Goal: Book appointment/travel/reservation

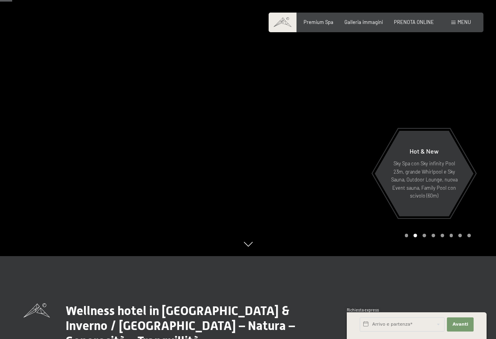
scroll to position [79, 0]
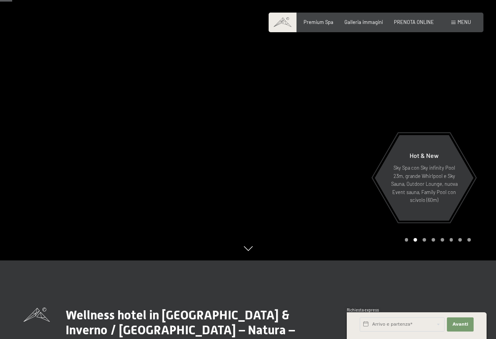
click at [31, 134] on div at bounding box center [124, 90] width 248 height 339
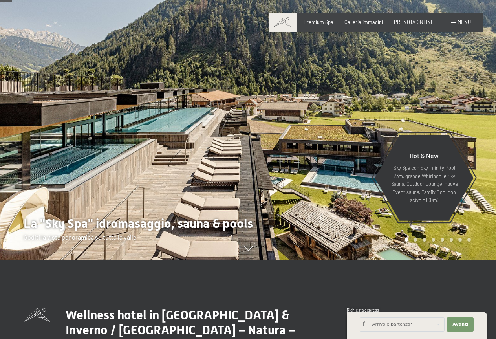
click at [31, 134] on div at bounding box center [124, 90] width 248 height 339
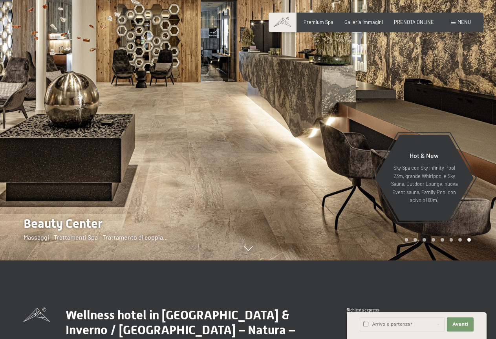
click at [31, 134] on div at bounding box center [124, 90] width 248 height 339
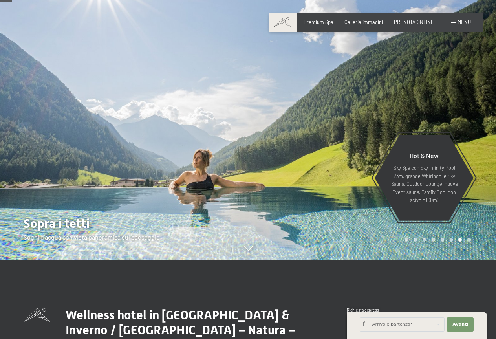
click at [31, 134] on div at bounding box center [124, 90] width 248 height 339
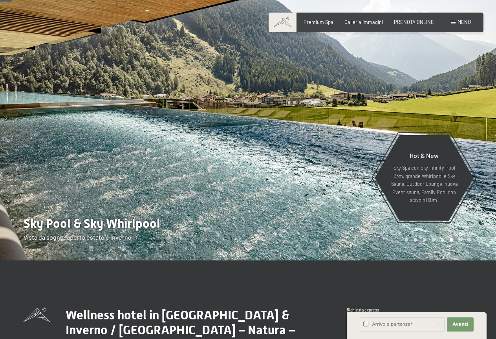
click at [31, 134] on div at bounding box center [124, 90] width 248 height 339
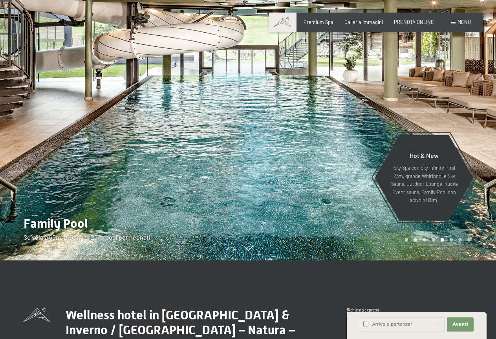
click at [31, 134] on div at bounding box center [124, 90] width 248 height 339
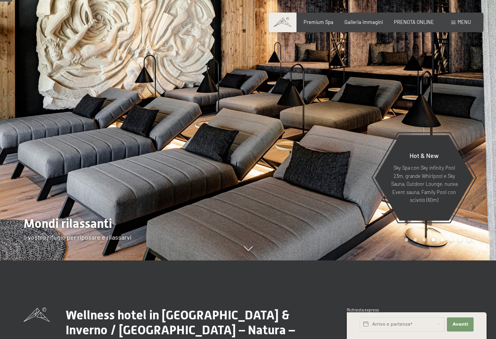
click at [31, 134] on div at bounding box center [124, 90] width 248 height 339
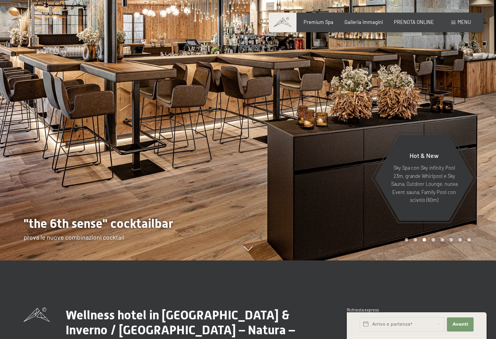
click at [31, 134] on div at bounding box center [124, 90] width 248 height 339
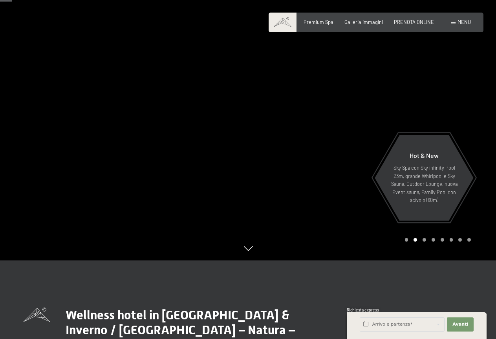
click at [31, 134] on div at bounding box center [124, 90] width 248 height 339
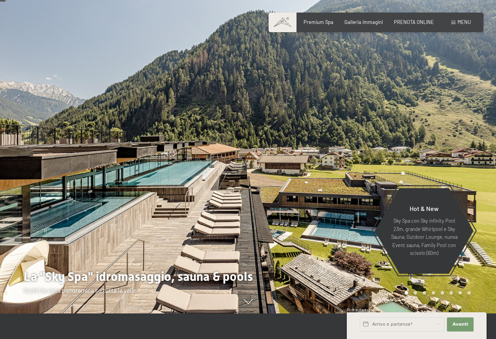
scroll to position [39, 0]
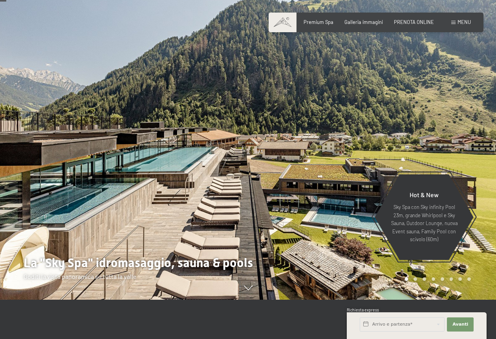
click at [158, 146] on div at bounding box center [124, 130] width 248 height 339
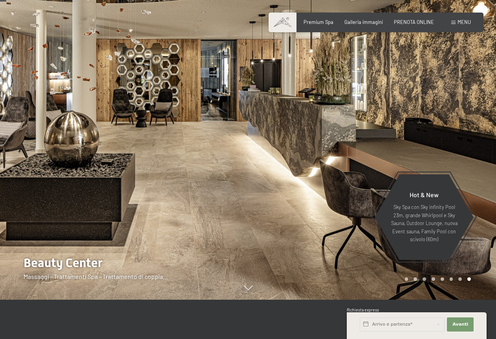
click at [158, 146] on div at bounding box center [124, 130] width 248 height 339
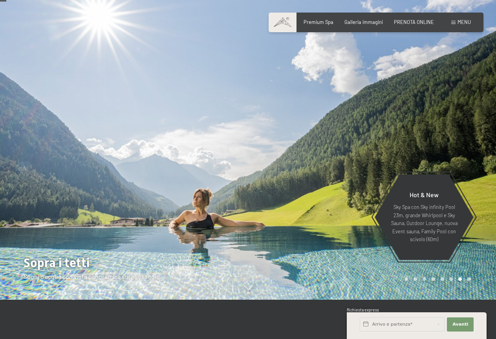
click at [158, 146] on div at bounding box center [124, 130] width 248 height 339
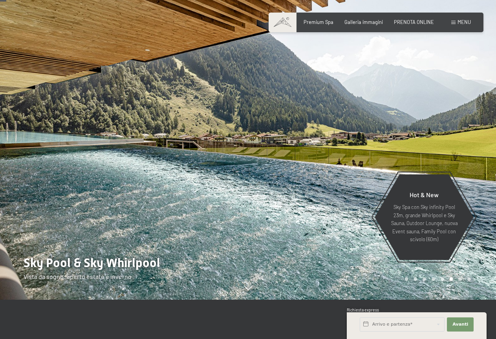
click at [158, 146] on div at bounding box center [124, 130] width 248 height 339
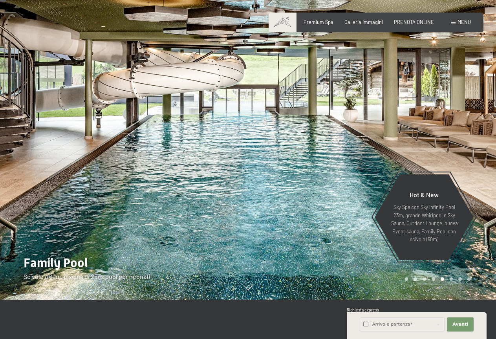
click at [158, 146] on div at bounding box center [124, 130] width 248 height 339
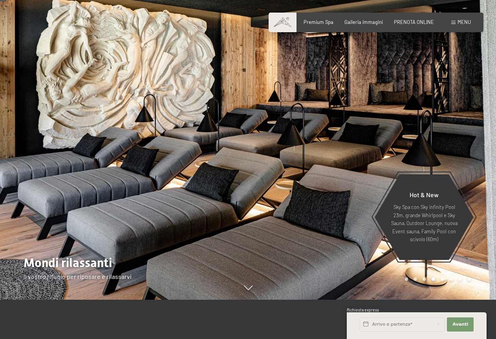
click at [158, 146] on div at bounding box center [124, 130] width 248 height 339
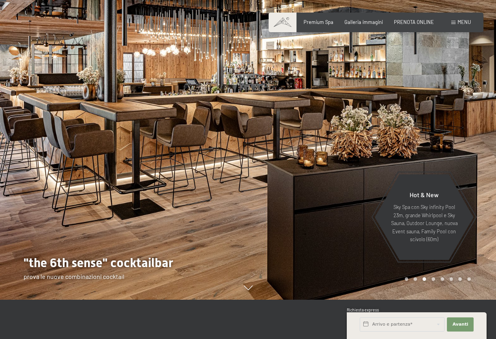
click at [405, 81] on div at bounding box center [372, 130] width 248 height 339
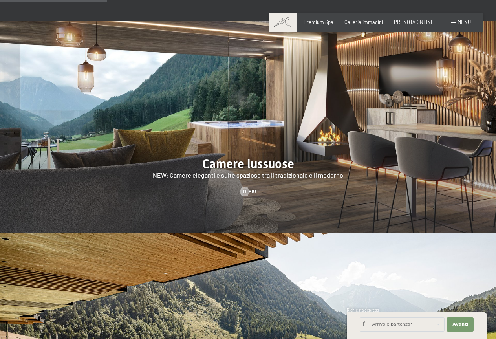
scroll to position [746, 0]
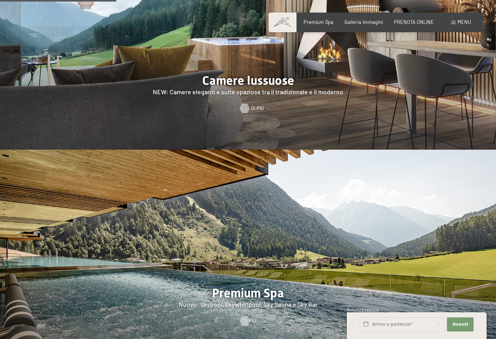
click at [247, 104] on div at bounding box center [244, 108] width 5 height 9
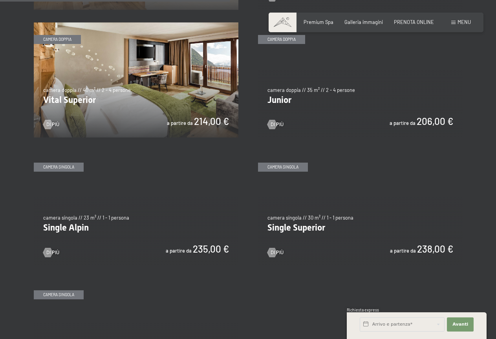
scroll to position [903, 0]
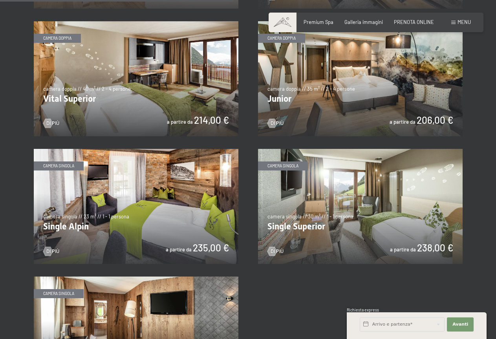
click at [182, 86] on img at bounding box center [136, 78] width 205 height 115
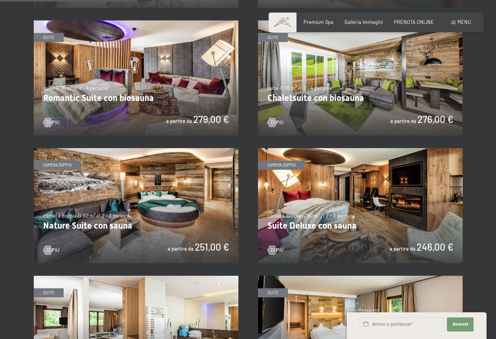
scroll to position [510, 0]
